Goal: Transaction & Acquisition: Purchase product/service

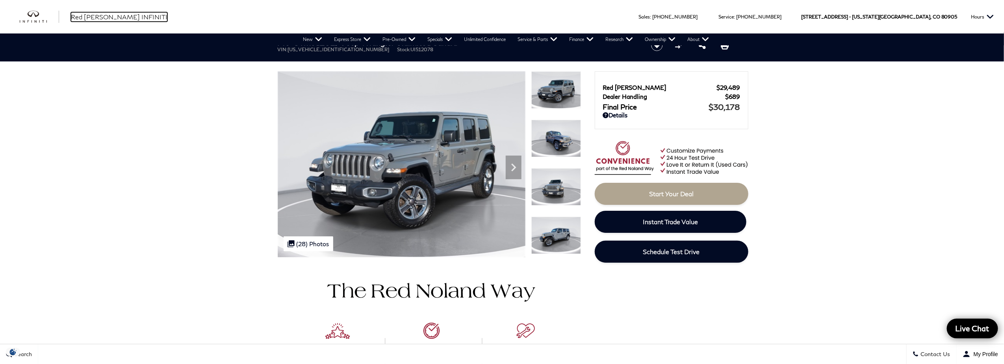
click at [93, 17] on span "Red [PERSON_NAME] INFINITI" at bounding box center [119, 16] width 96 height 7
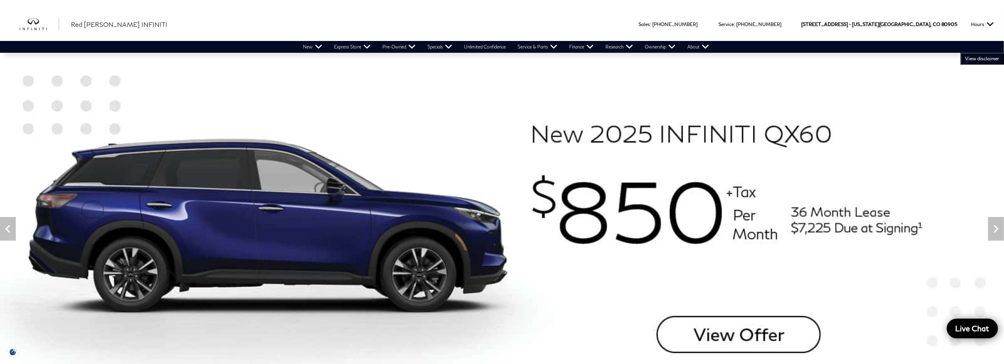
click at [89, 322] on img at bounding box center [502, 229] width 1004 height 352
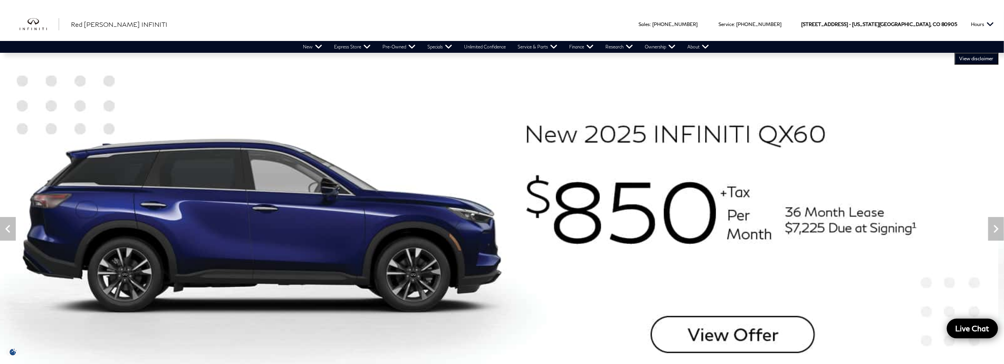
click at [224, 229] on img at bounding box center [496, 229] width 1004 height 352
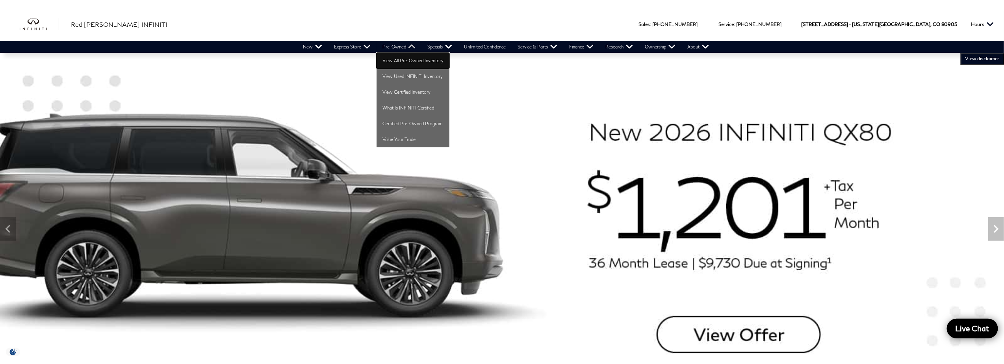
click at [395, 61] on link "View All Pre-Owned Inventory" at bounding box center [412, 61] width 73 height 16
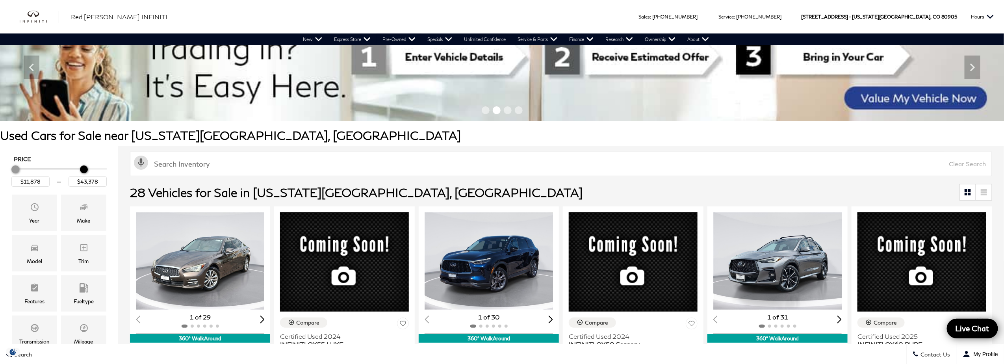
type input "$43,878"
drag, startPoint x: 104, startPoint y: 167, endPoint x: 87, endPoint y: 168, distance: 17.3
click at [87, 168] on div "Maximum Price" at bounding box center [85, 169] width 8 height 8
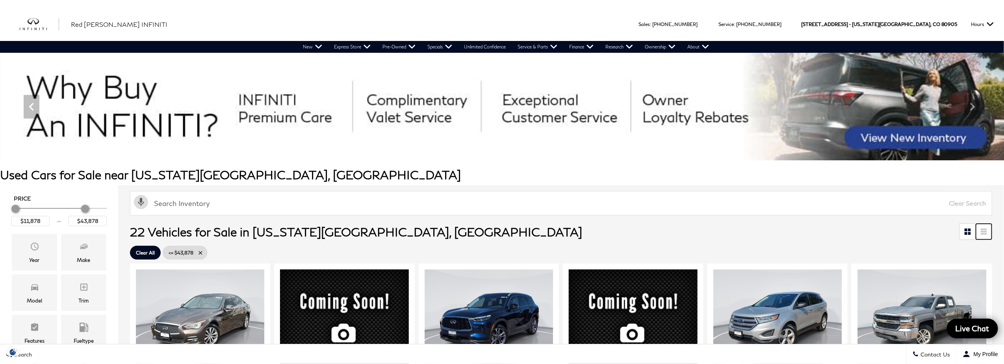
click at [984, 232] on link at bounding box center [984, 232] width 16 height 16
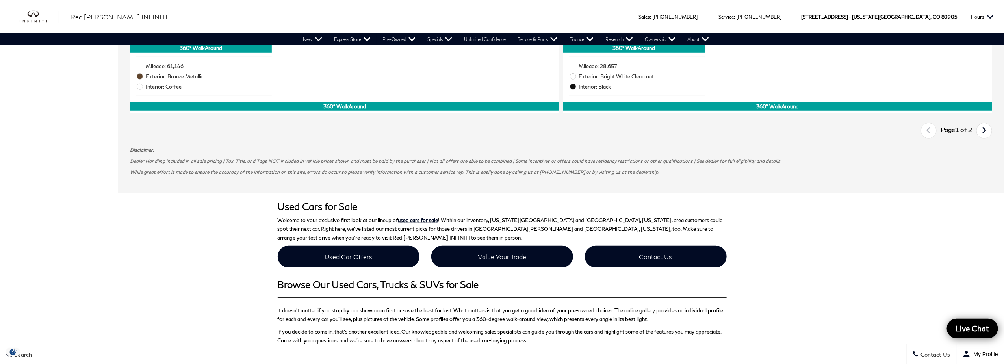
scroll to position [2204, 0]
